Goal: Task Accomplishment & Management: Use online tool/utility

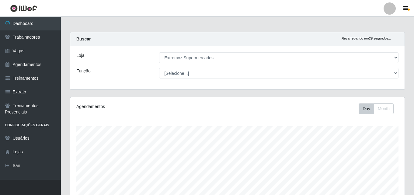
select select "519"
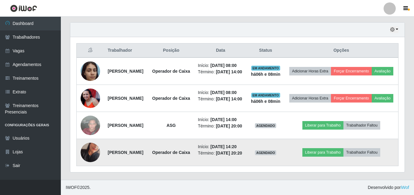
scroll to position [213, 0]
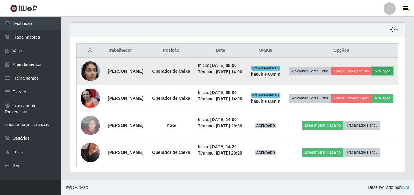
click at [371, 75] on button "Avaliação" at bounding box center [382, 71] width 22 height 9
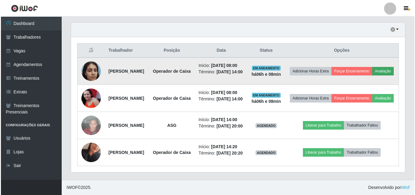
scroll to position [126, 331]
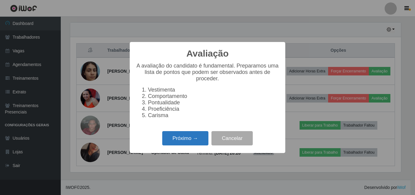
click at [180, 141] on button "Próximo →" at bounding box center [185, 138] width 46 height 14
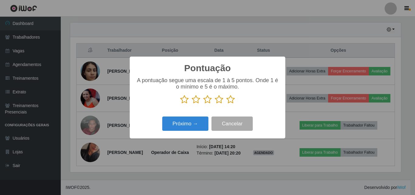
scroll to position [303705, 303500]
click at [207, 100] on icon at bounding box center [207, 99] width 9 height 9
click at [203, 104] on input "radio" at bounding box center [203, 104] width 0 height 0
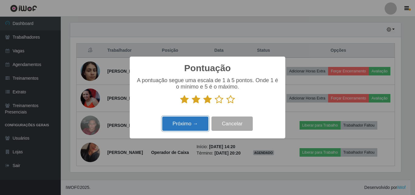
click at [181, 124] on button "Próximo →" at bounding box center [185, 123] width 46 height 14
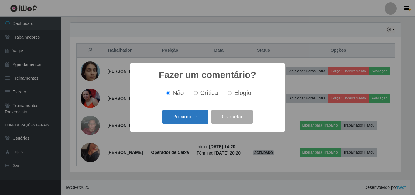
click at [196, 114] on button "Próximo →" at bounding box center [185, 117] width 46 height 14
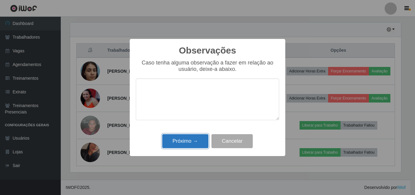
click at [175, 145] on button "Próximo →" at bounding box center [185, 141] width 46 height 14
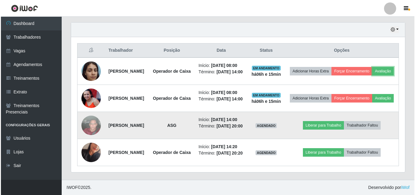
scroll to position [126, 334]
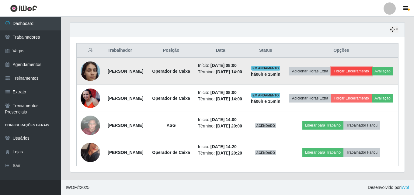
click at [367, 67] on button "Forçar Encerramento" at bounding box center [351, 71] width 41 height 9
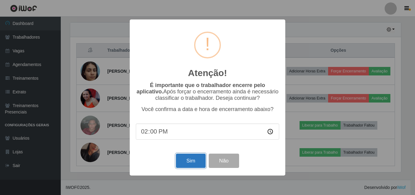
click at [187, 163] on button "Sim" at bounding box center [190, 160] width 29 height 14
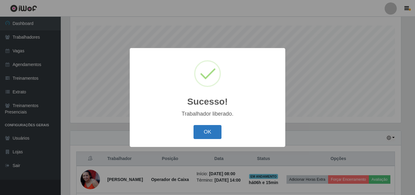
click at [199, 138] on button "OK" at bounding box center [208, 132] width 28 height 14
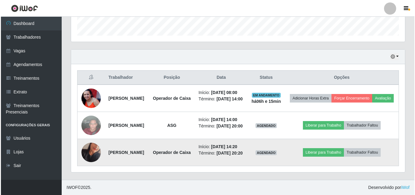
scroll to position [215, 0]
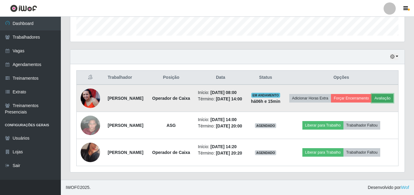
click at [371, 94] on button "Avaliação" at bounding box center [382, 98] width 22 height 9
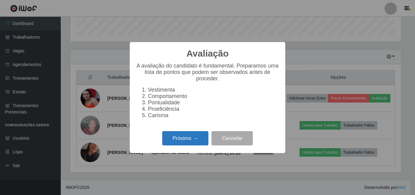
click at [172, 145] on button "Próximo →" at bounding box center [185, 138] width 46 height 14
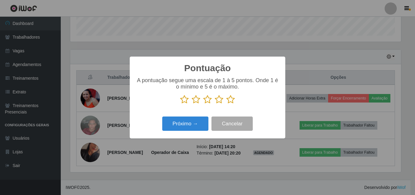
scroll to position [303705, 303500]
click at [218, 99] on icon at bounding box center [219, 99] width 9 height 9
click at [215, 104] on input "radio" at bounding box center [215, 104] width 0 height 0
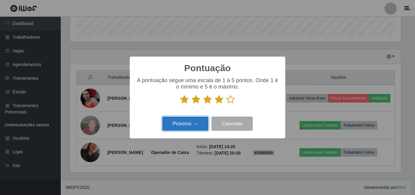
click at [184, 125] on button "Próximo →" at bounding box center [185, 123] width 46 height 14
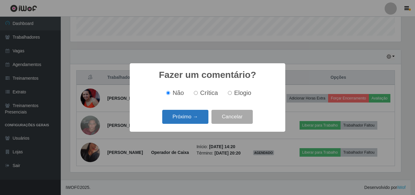
click at [175, 121] on button "Próximo →" at bounding box center [185, 117] width 46 height 14
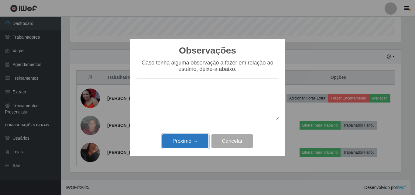
click at [180, 143] on button "Próximo →" at bounding box center [185, 141] width 46 height 14
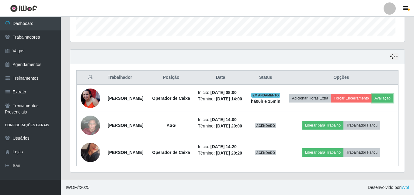
scroll to position [126, 334]
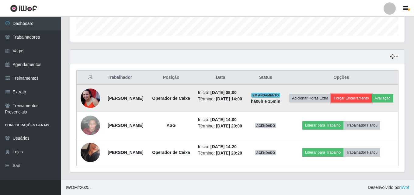
click at [366, 94] on button "Forçar Encerramento" at bounding box center [351, 98] width 41 height 9
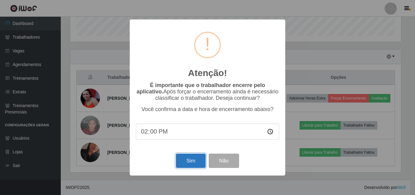
click at [189, 163] on button "Sim" at bounding box center [190, 160] width 29 height 14
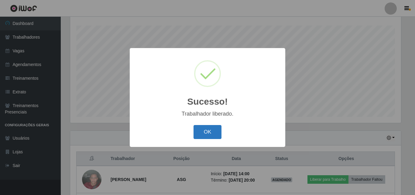
click at [205, 138] on button "OK" at bounding box center [208, 132] width 28 height 14
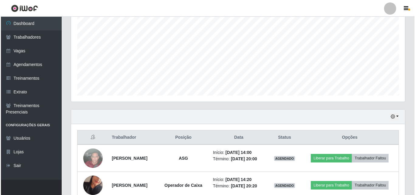
scroll to position [155, 0]
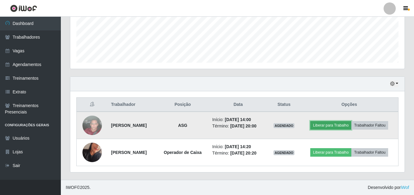
click at [325, 124] on button "Liberar para Trabalho" at bounding box center [330, 125] width 41 height 9
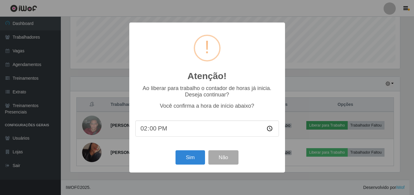
scroll to position [0, 0]
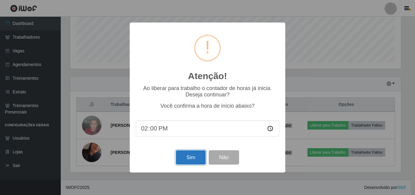
click at [190, 160] on button "Sim" at bounding box center [190, 157] width 29 height 14
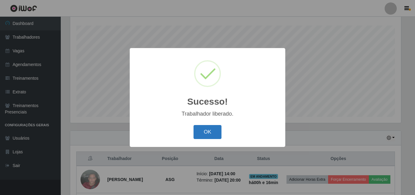
click at [210, 136] on button "OK" at bounding box center [208, 132] width 28 height 14
